Goal: Task Accomplishment & Management: Use online tool/utility

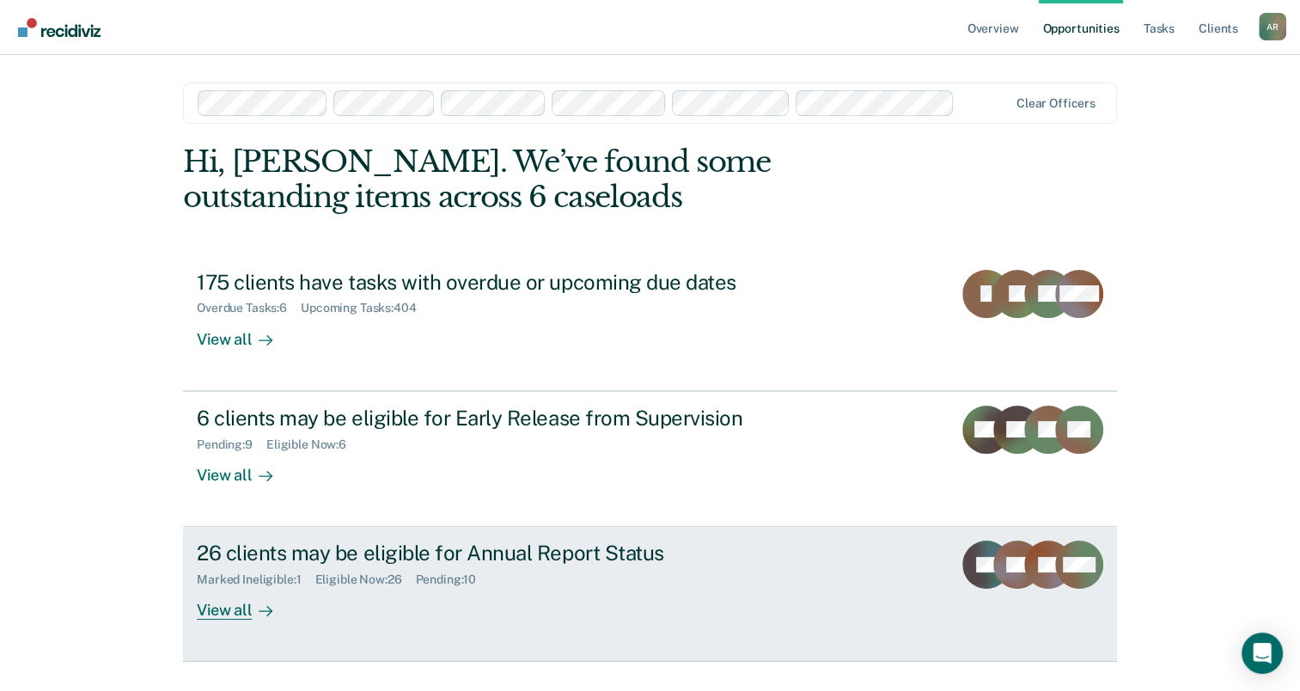
click at [578, 568] on div "Marked Ineligible : 1 Eligible Now : 26 Pending : 10" at bounding box center [498, 575] width 603 height 21
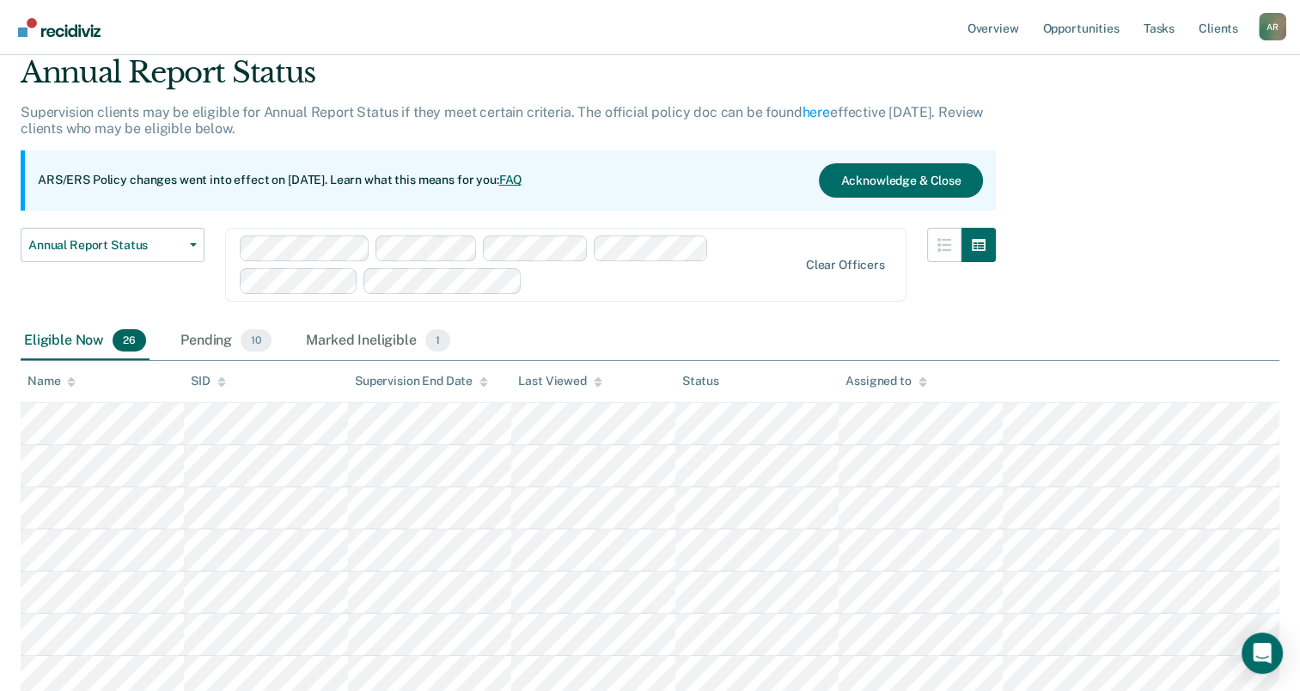
scroll to position [46, 0]
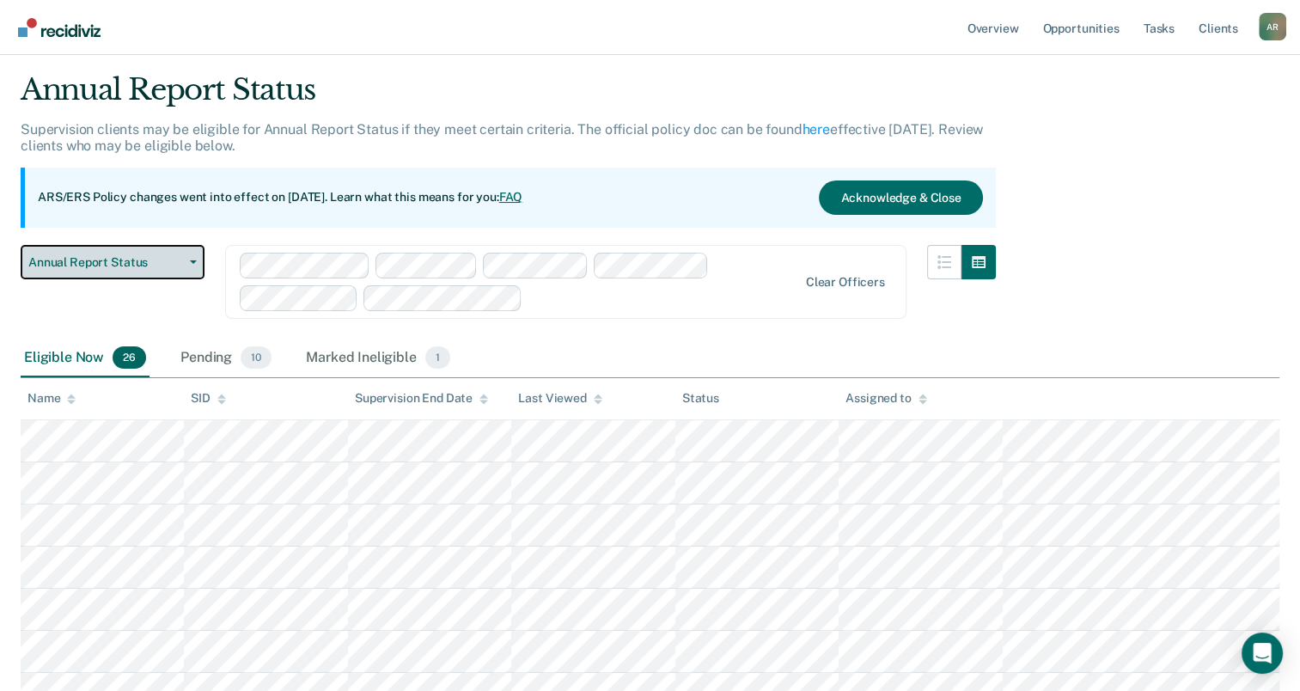
click at [181, 265] on span "Annual Report Status" at bounding box center [105, 262] width 155 height 15
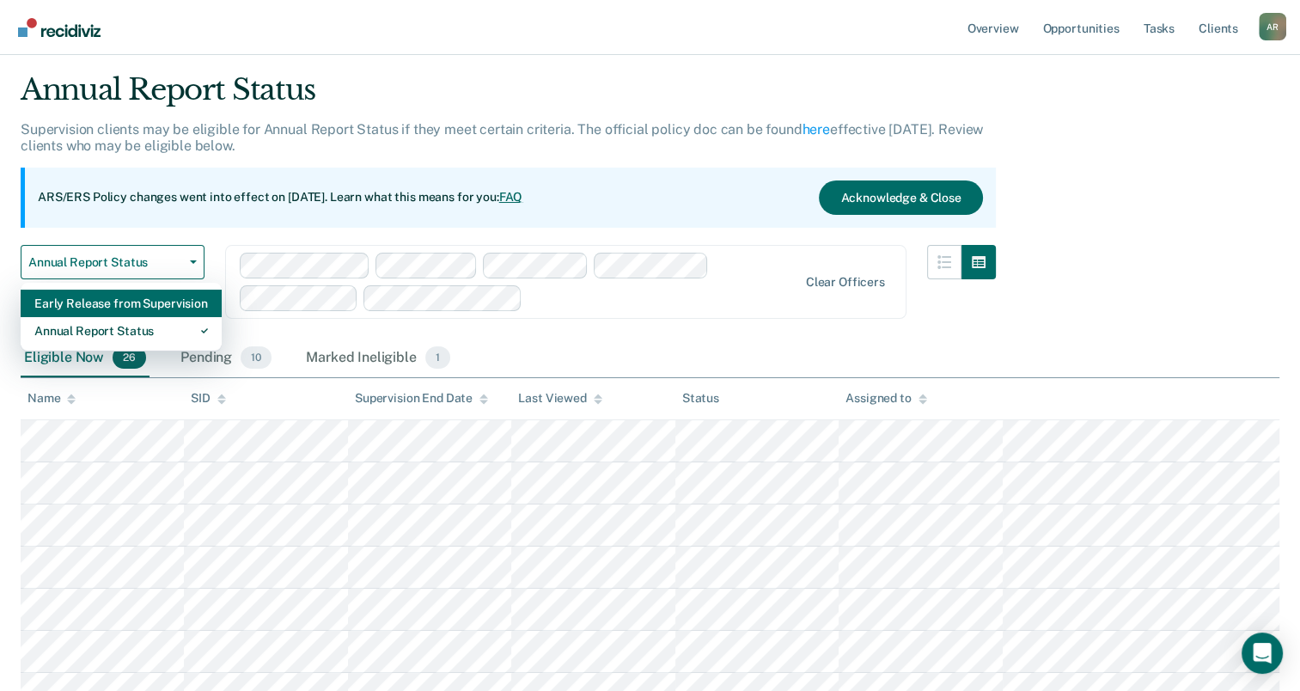
click at [149, 302] on div "Early Release from Supervision" at bounding box center [121, 302] width 174 height 27
